Goal: Complete application form: Complete application form

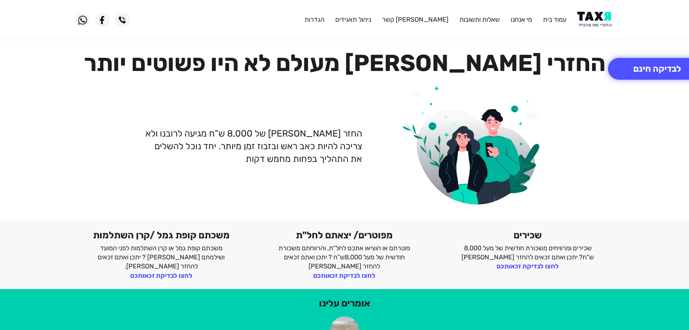
drag, startPoint x: 0, startPoint y: 0, endPoint x: 590, endPoint y: 18, distance: 589.9
click at [589, 20] on img at bounding box center [595, 20] width 37 height 16
click at [656, 73] on button "לבדיקה חינם" at bounding box center [657, 69] width 98 height 22
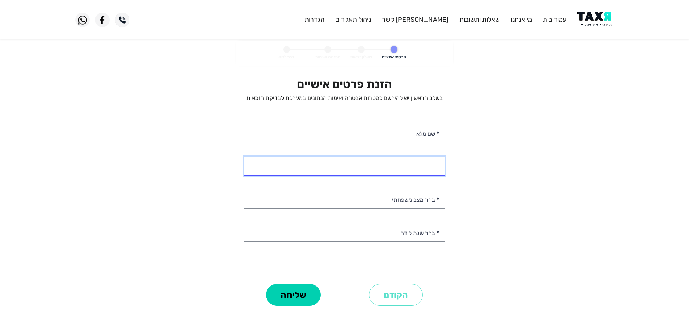
click at [404, 169] on input "* מספר טלפון" at bounding box center [345, 166] width 200 height 18
type input "052-2427834"
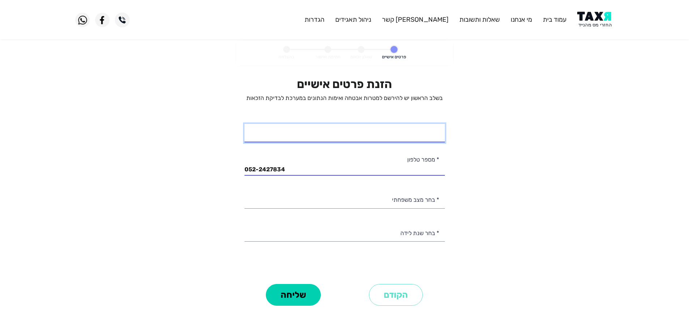
click at [416, 138] on input "* שם מלא" at bounding box center [345, 133] width 200 height 18
type input "[PERSON_NAME]"
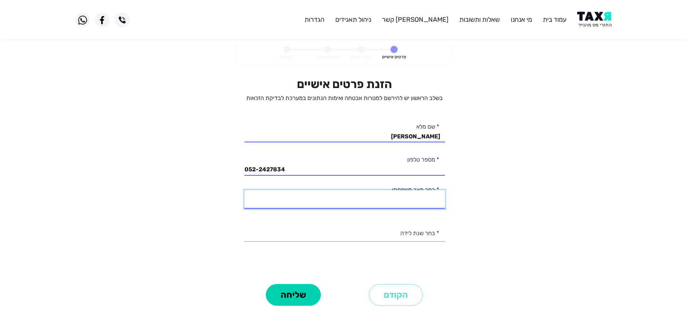
drag, startPoint x: 423, startPoint y: 200, endPoint x: 448, endPoint y: 204, distance: 25.0
click at [423, 200] on select "רווק/ה נשוי/[PERSON_NAME]/ה אלמן/נה" at bounding box center [345, 199] width 200 height 18
select select "2: Married"
click at [245, 190] on select "רווק/ה נשוי/אה גרוש/ה אלמן/נה" at bounding box center [345, 199] width 200 height 18
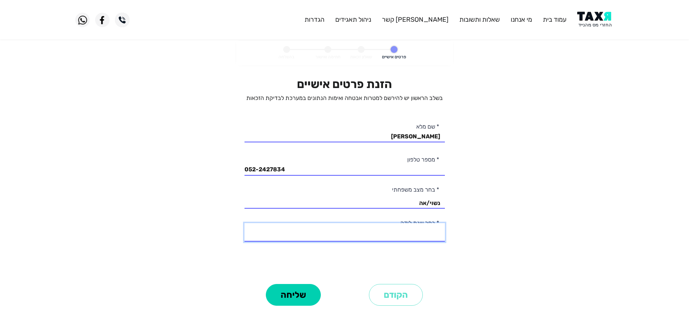
click at [430, 234] on select "2003 2002 2001 2000 1999 1998 1997 1996 1995 1994 1993 1992 1991 1990 1989 1988…" at bounding box center [345, 232] width 200 height 18
select select "26: 1978"
click at [245, 223] on select "2003 2002 2001 2000 1999 1998 1997 1996 1995 1994 1993 1992 1991 1990 1989 1988…" at bounding box center [345, 232] width 200 height 18
click at [289, 301] on button "שליחה" at bounding box center [293, 295] width 55 height 22
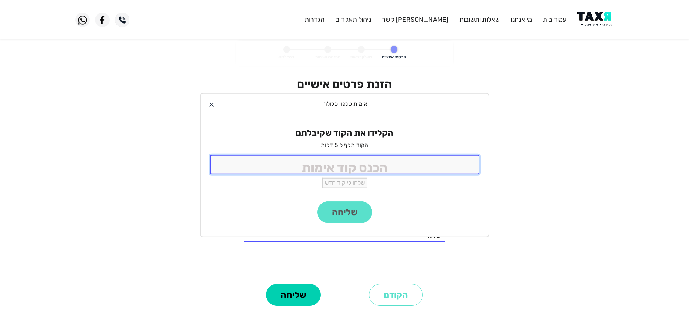
click at [375, 162] on input "tel" at bounding box center [344, 164] width 269 height 19
type input "9988"
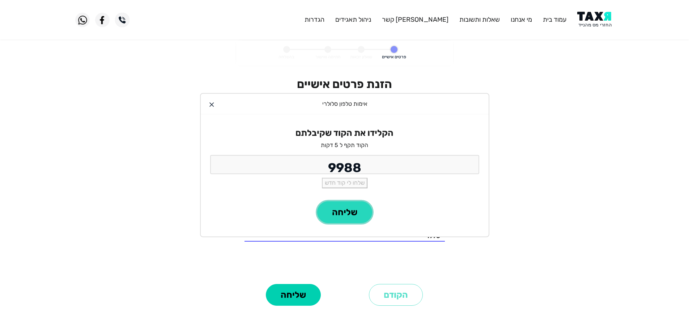
drag, startPoint x: 362, startPoint y: 211, endPoint x: 366, endPoint y: 204, distance: 7.6
click at [362, 210] on button "שליחה" at bounding box center [344, 212] width 55 height 22
